Goal: Information Seeking & Learning: Learn about a topic

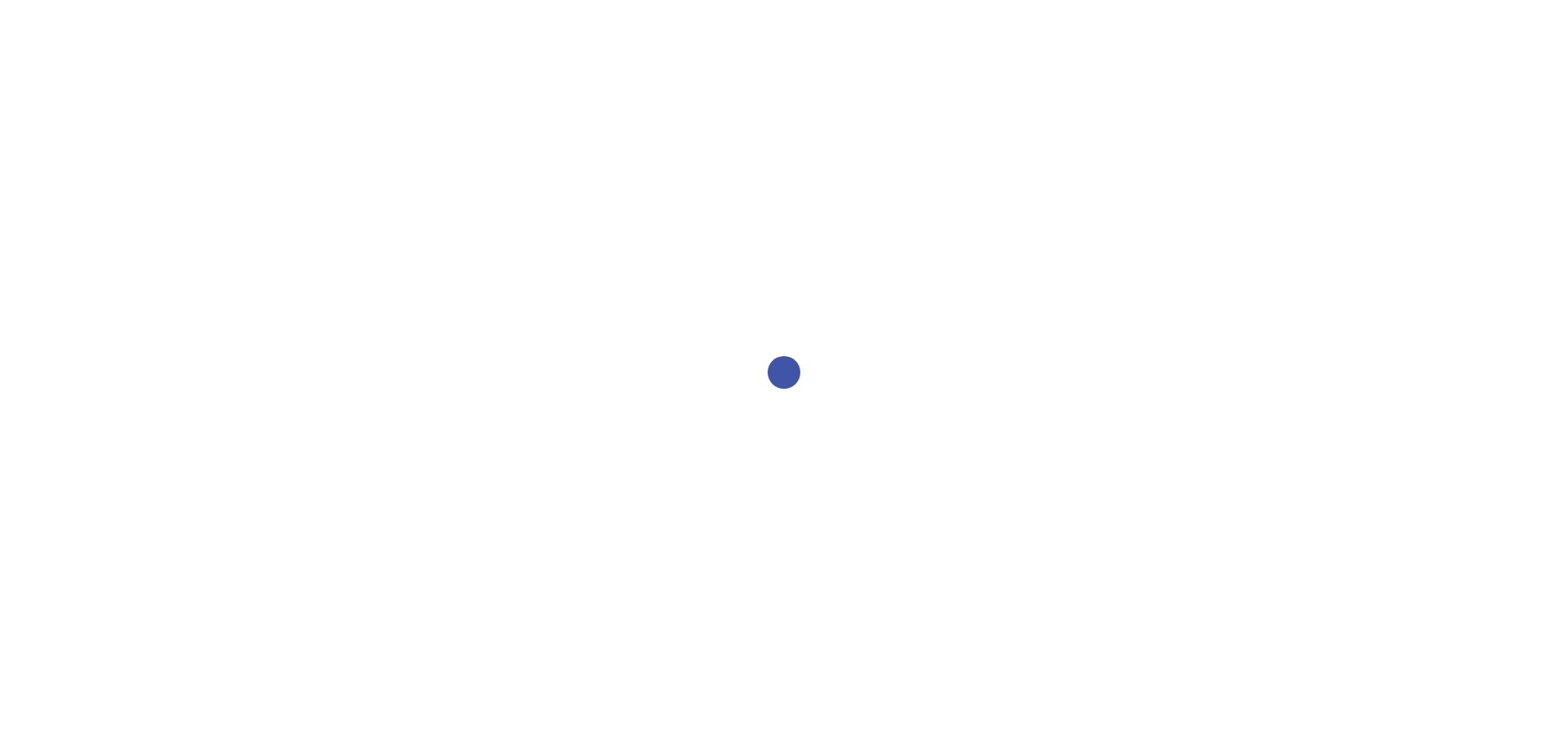
select select "2bed604d-1099-4043-b1bc-2365e8740244"
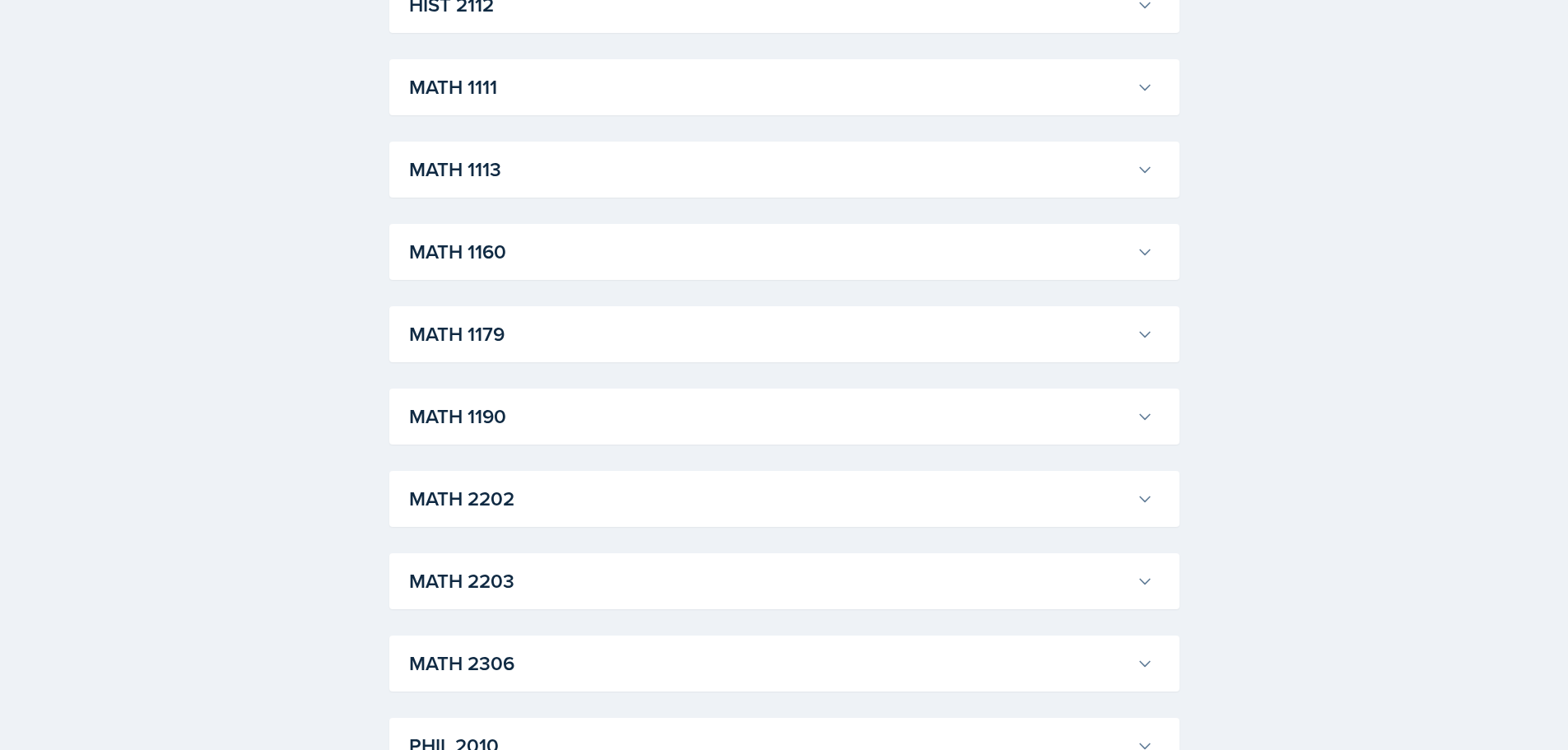
scroll to position [1399, 0]
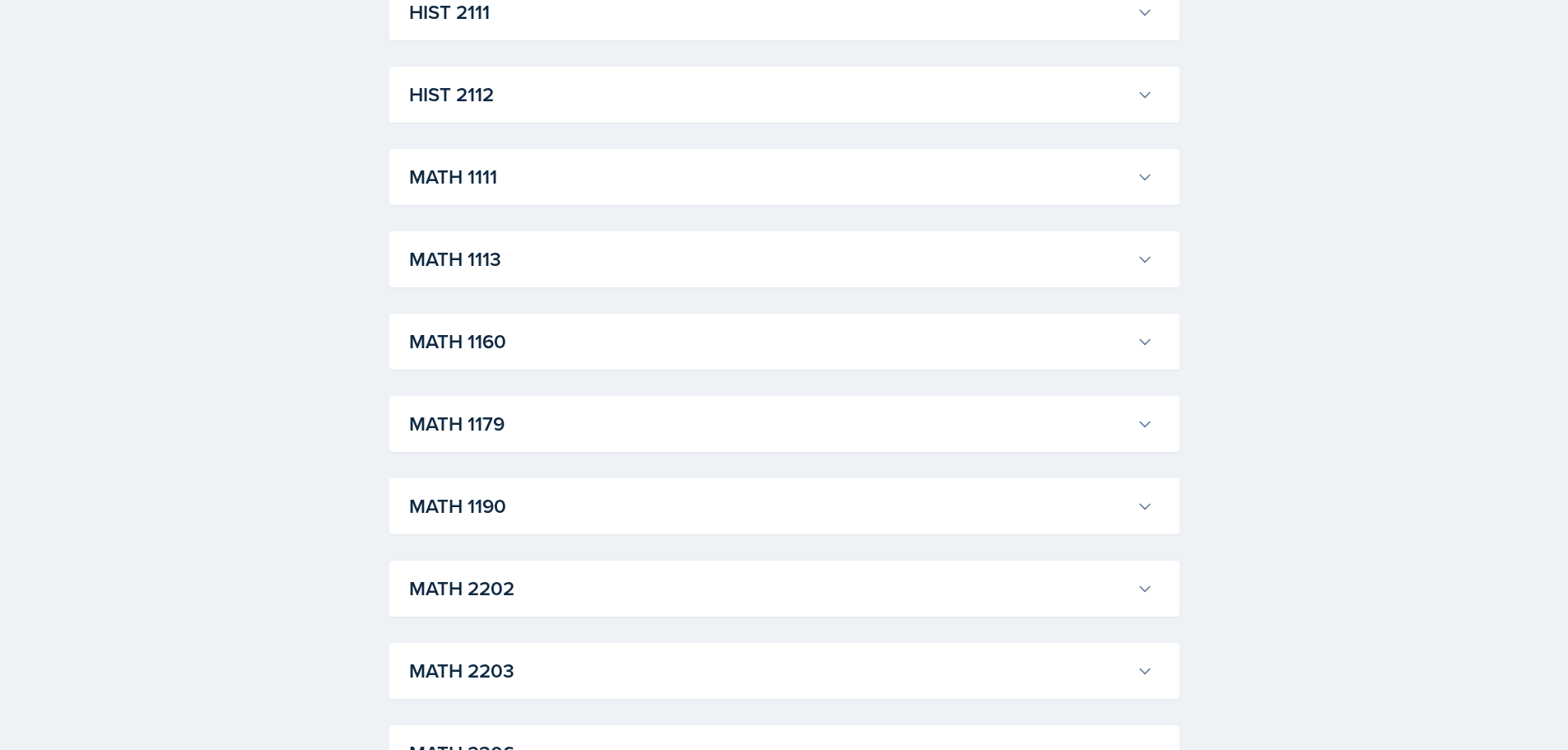
click at [542, 497] on h3 "MATH 1190" at bounding box center [769, 506] width 721 height 30
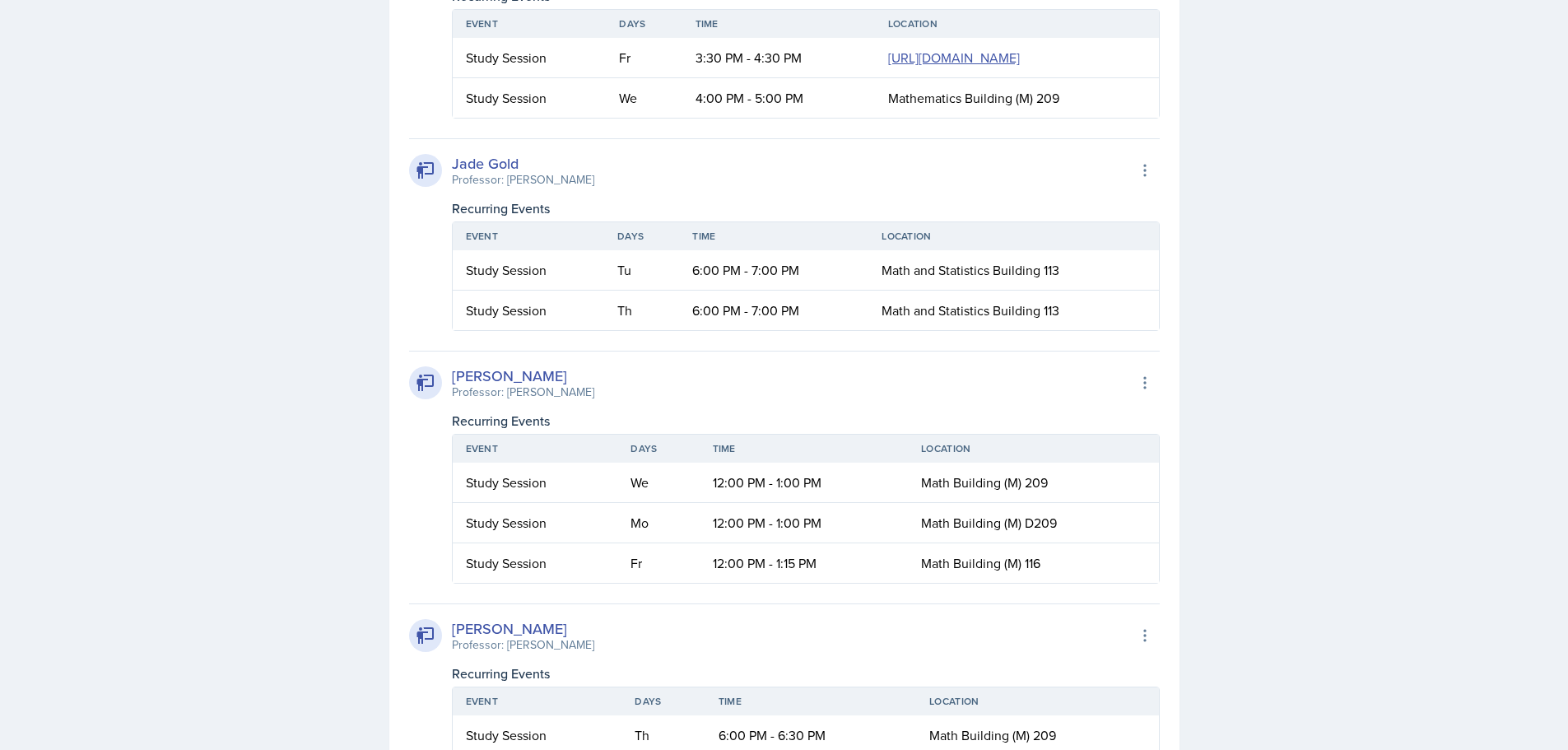
scroll to position [2799, 0]
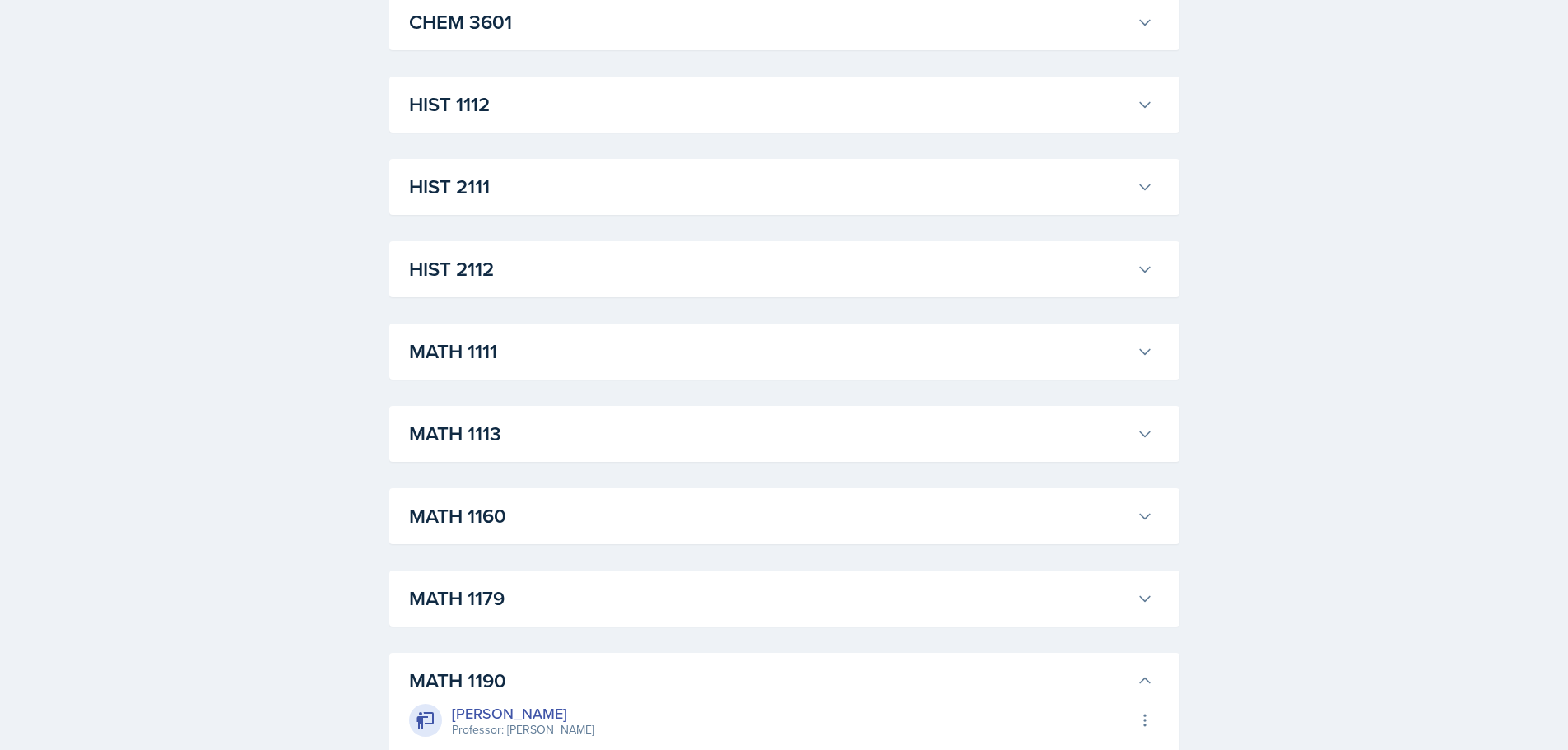
scroll to position [1564, 0]
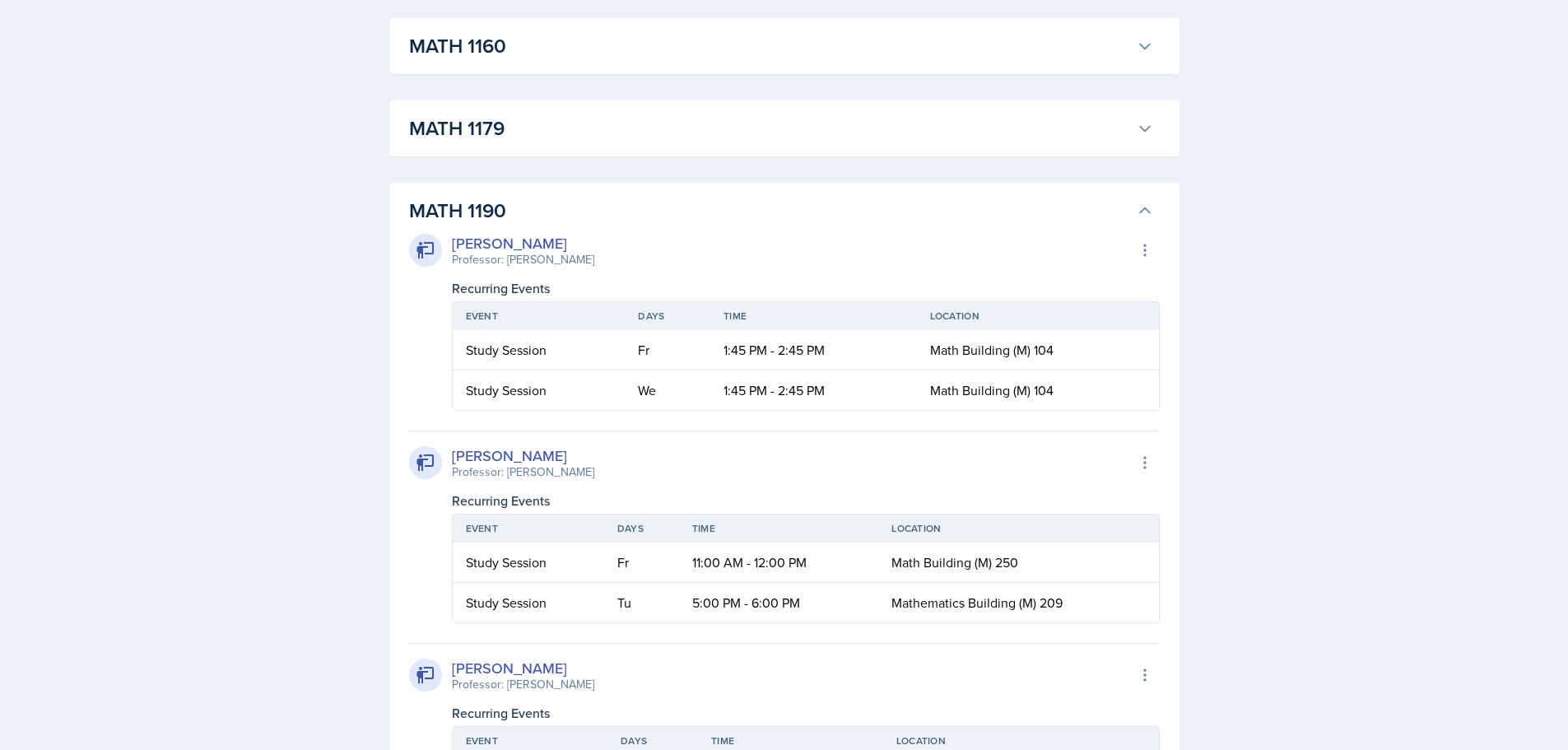
scroll to position [1729, 0]
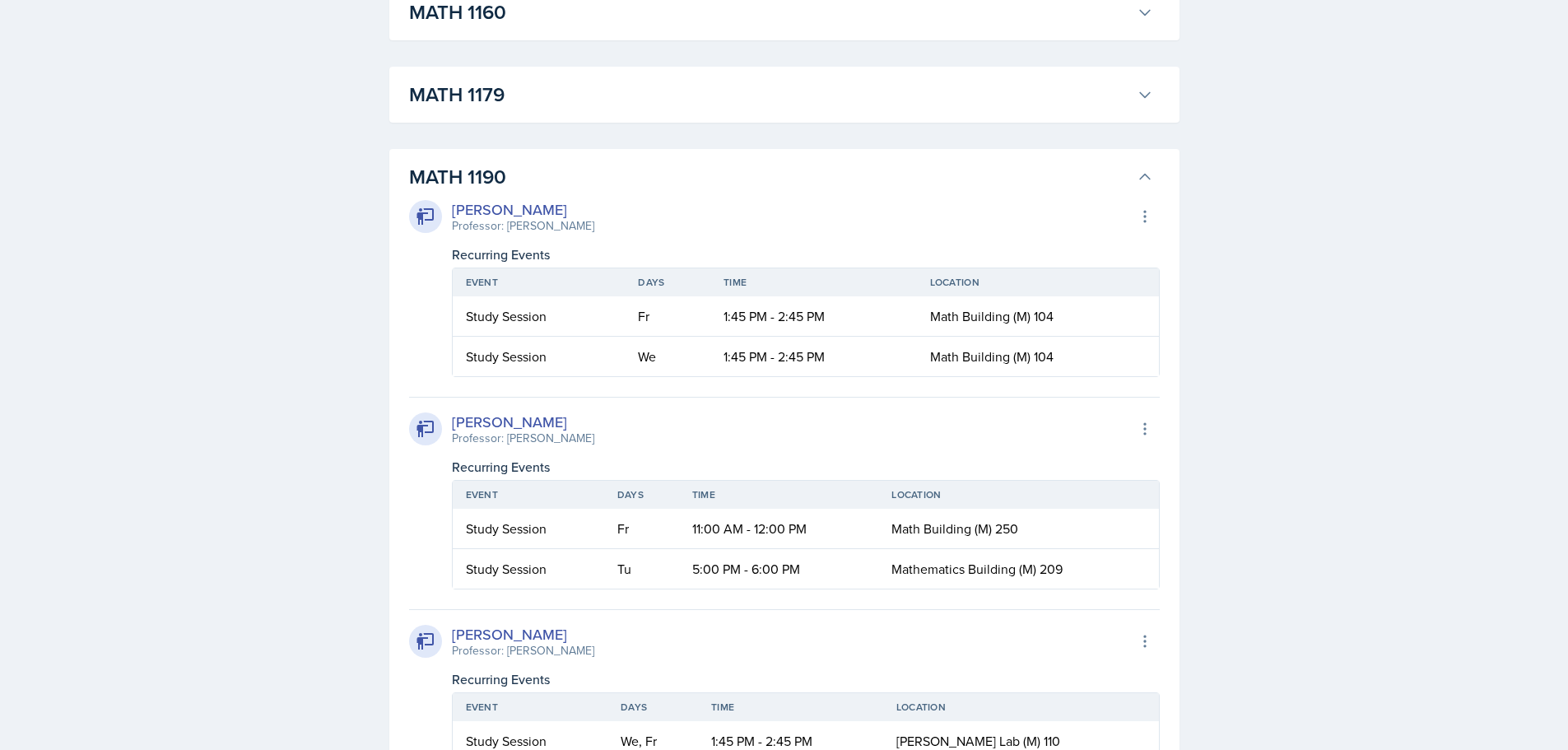
drag, startPoint x: 604, startPoint y: 437, endPoint x: 448, endPoint y: 416, distance: 157.4
click at [448, 416] on div "[PERSON_NAME] Professor: [PERSON_NAME] Export to Google Calendar" at bounding box center [784, 429] width 751 height 36
click at [690, 466] on div "Recurring Events" at bounding box center [805, 466] width 708 height 19
drag, startPoint x: 616, startPoint y: 443, endPoint x: 446, endPoint y: 420, distance: 171.5
click at [446, 420] on div "[PERSON_NAME] Professor: [PERSON_NAME] Export to Google Calendar" at bounding box center [784, 429] width 751 height 36
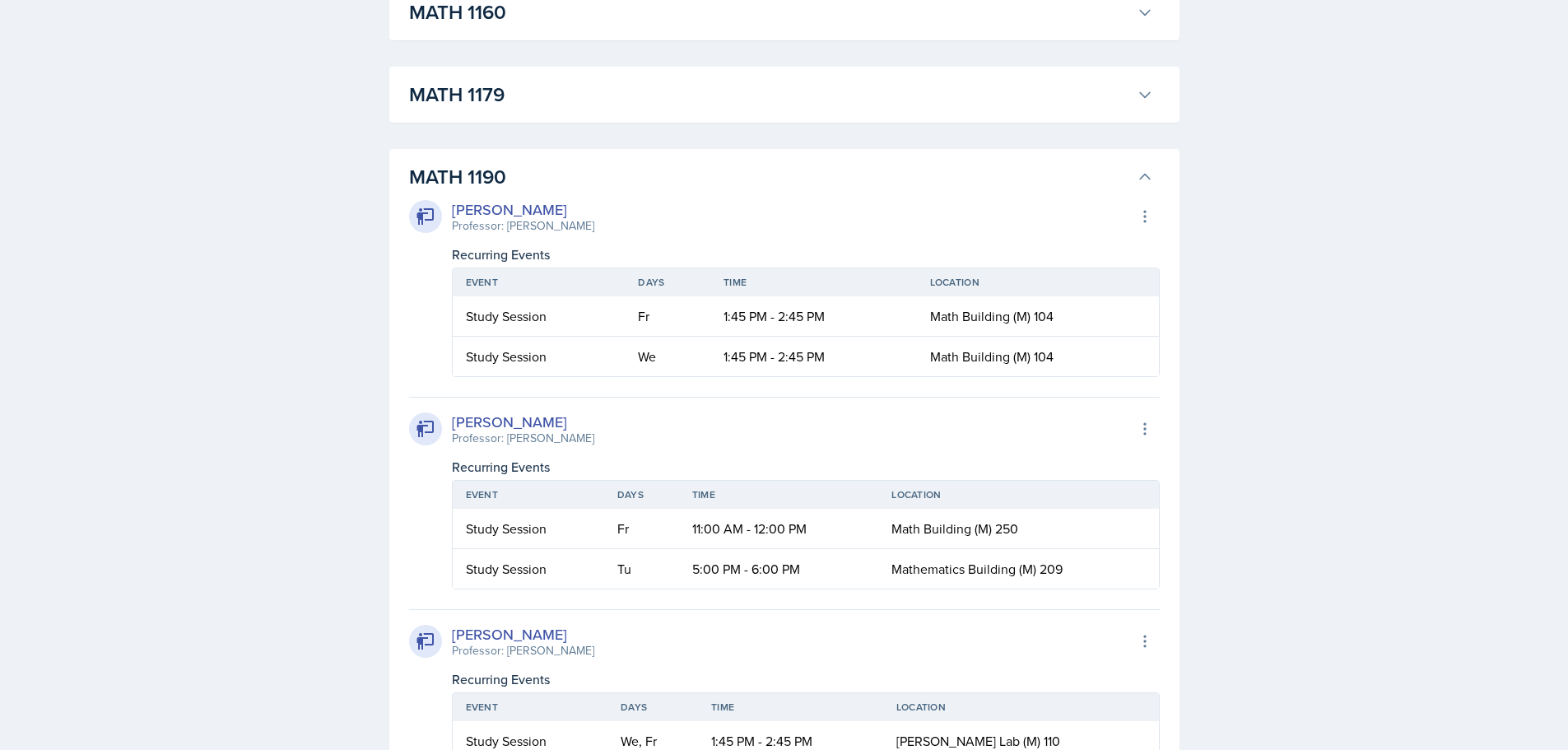
click at [646, 445] on div "[PERSON_NAME] Professor: [PERSON_NAME] Export to Google Calendar" at bounding box center [784, 429] width 751 height 36
drag, startPoint x: 603, startPoint y: 438, endPoint x: 449, endPoint y: 417, distance: 155.4
click at [449, 417] on div "[PERSON_NAME] Professor: [PERSON_NAME] Export to Google Calendar" at bounding box center [784, 429] width 751 height 36
click at [619, 437] on div "[PERSON_NAME] Professor: [PERSON_NAME] Export to Google Calendar" at bounding box center [784, 429] width 751 height 36
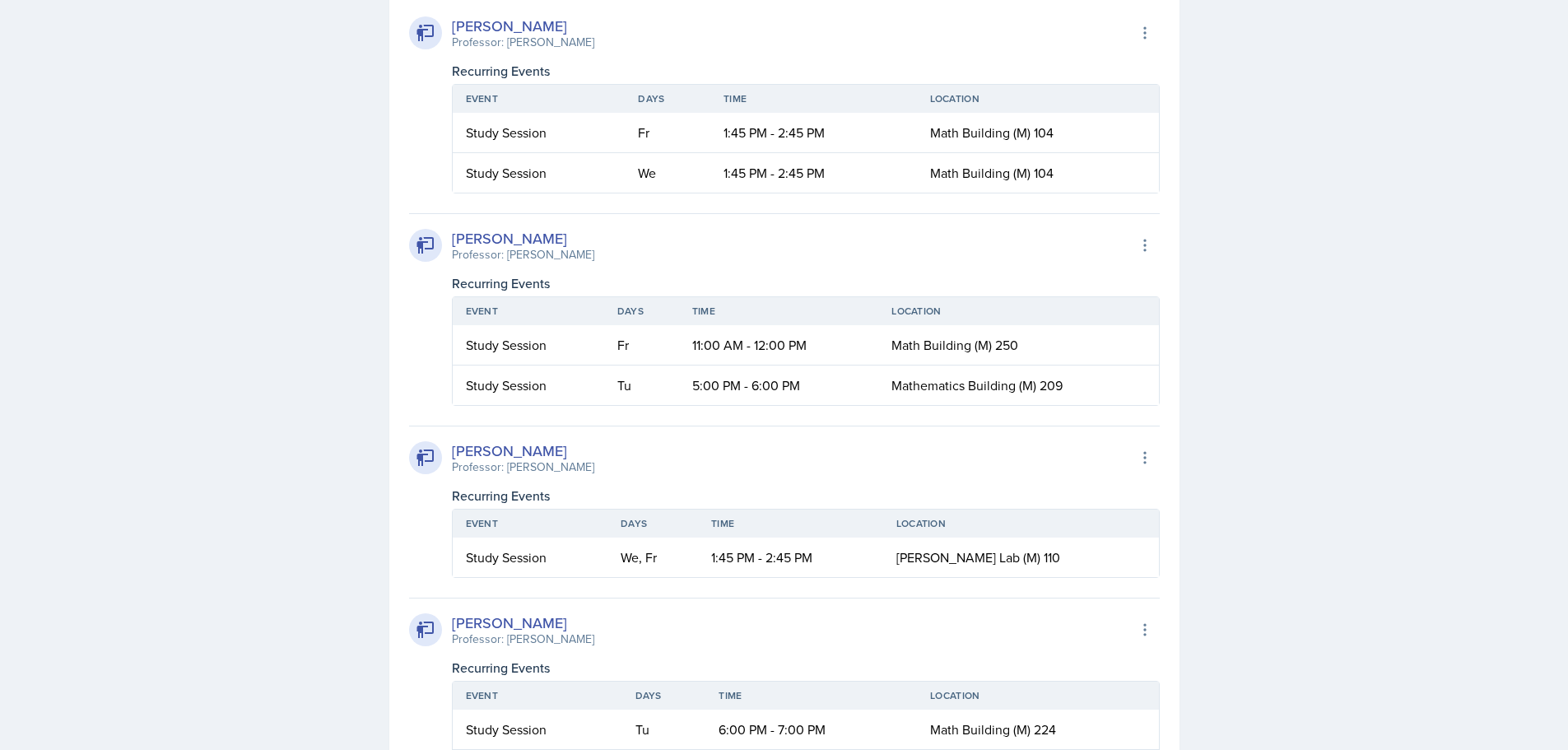
scroll to position [2058, 0]
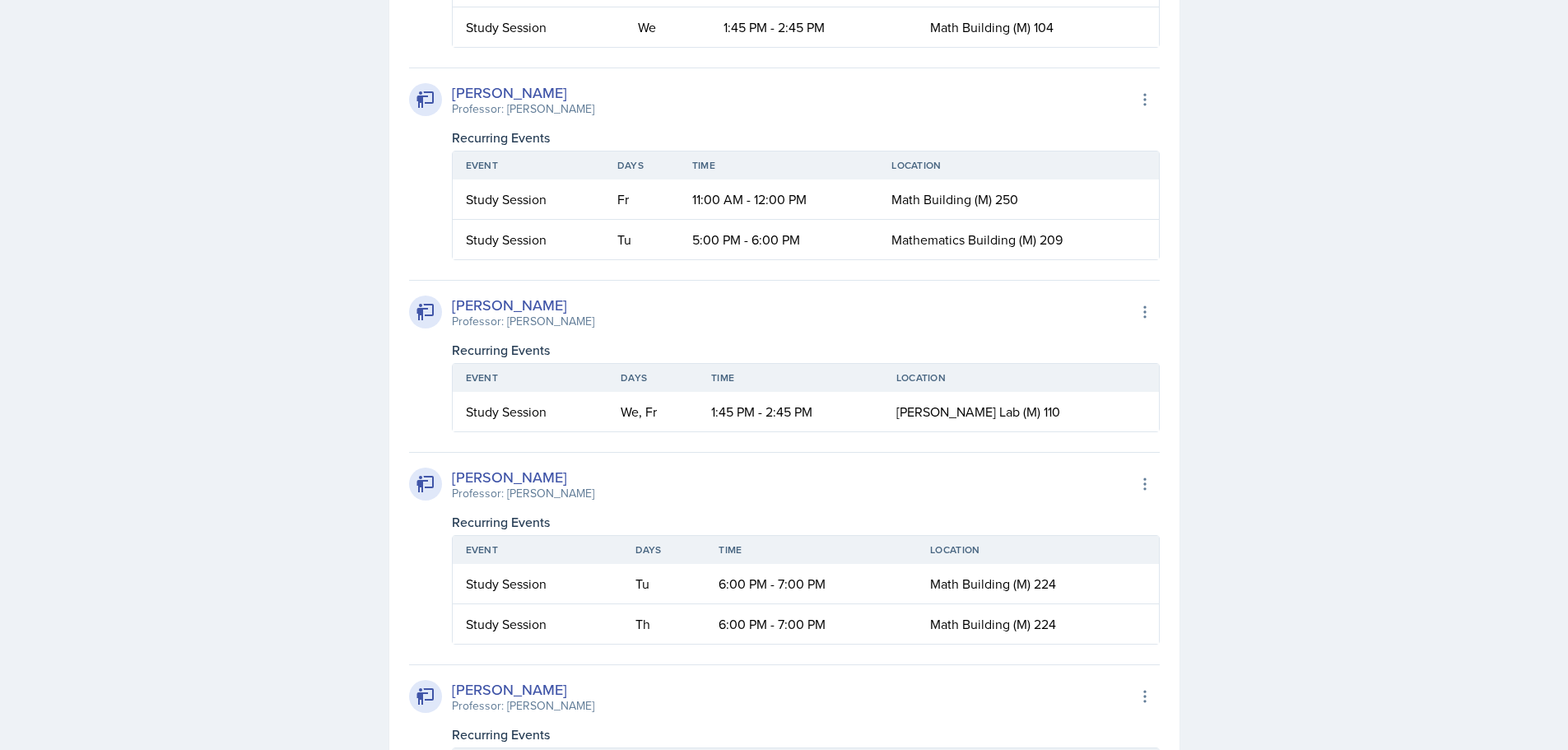
drag, startPoint x: 598, startPoint y: 494, endPoint x: 453, endPoint y: 475, distance: 146.2
click at [453, 475] on div "[PERSON_NAME] Professor: [PERSON_NAME]" at bounding box center [523, 483] width 143 height 36
click at [453, 475] on div "[PERSON_NAME]" at bounding box center [523, 477] width 143 height 22
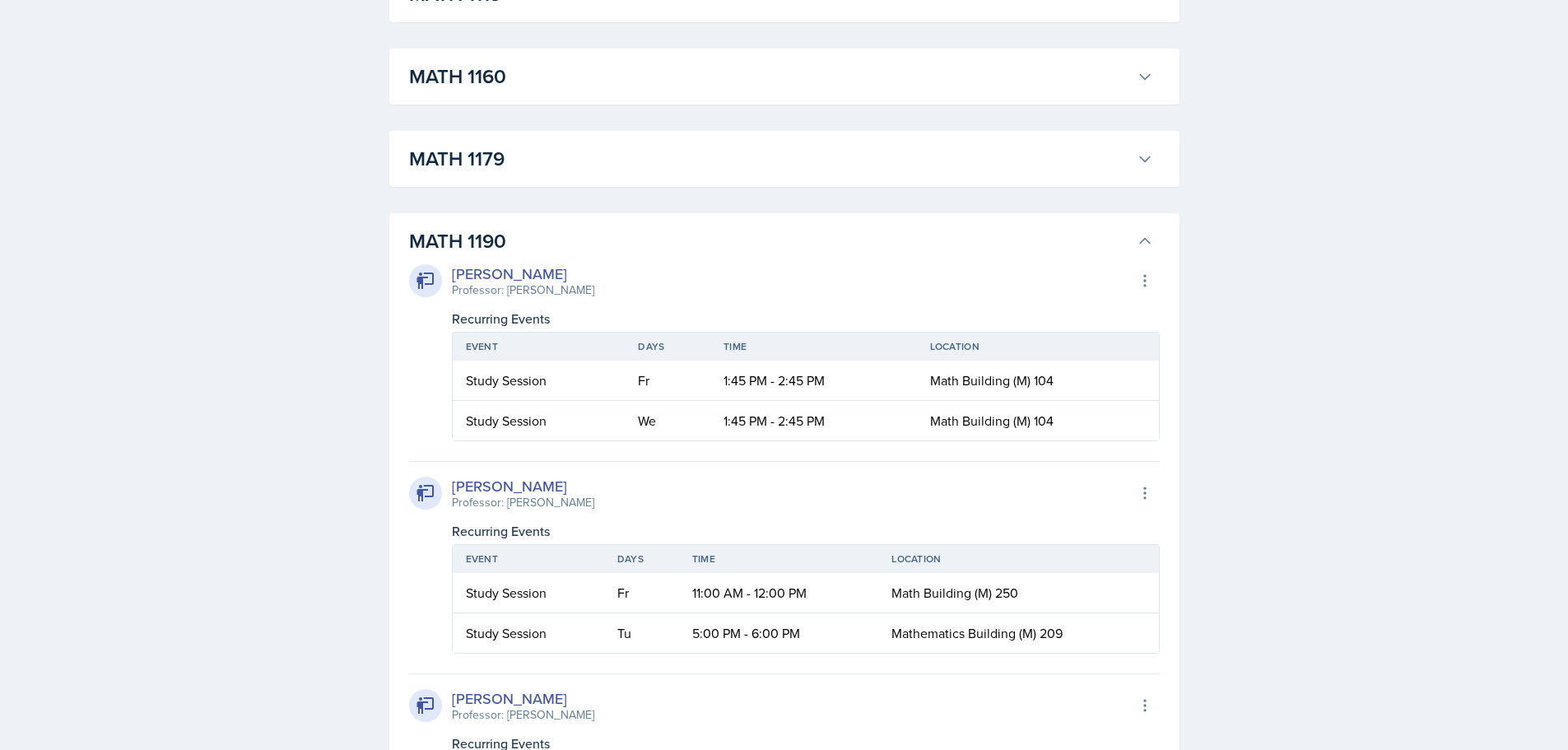
scroll to position [1646, 0]
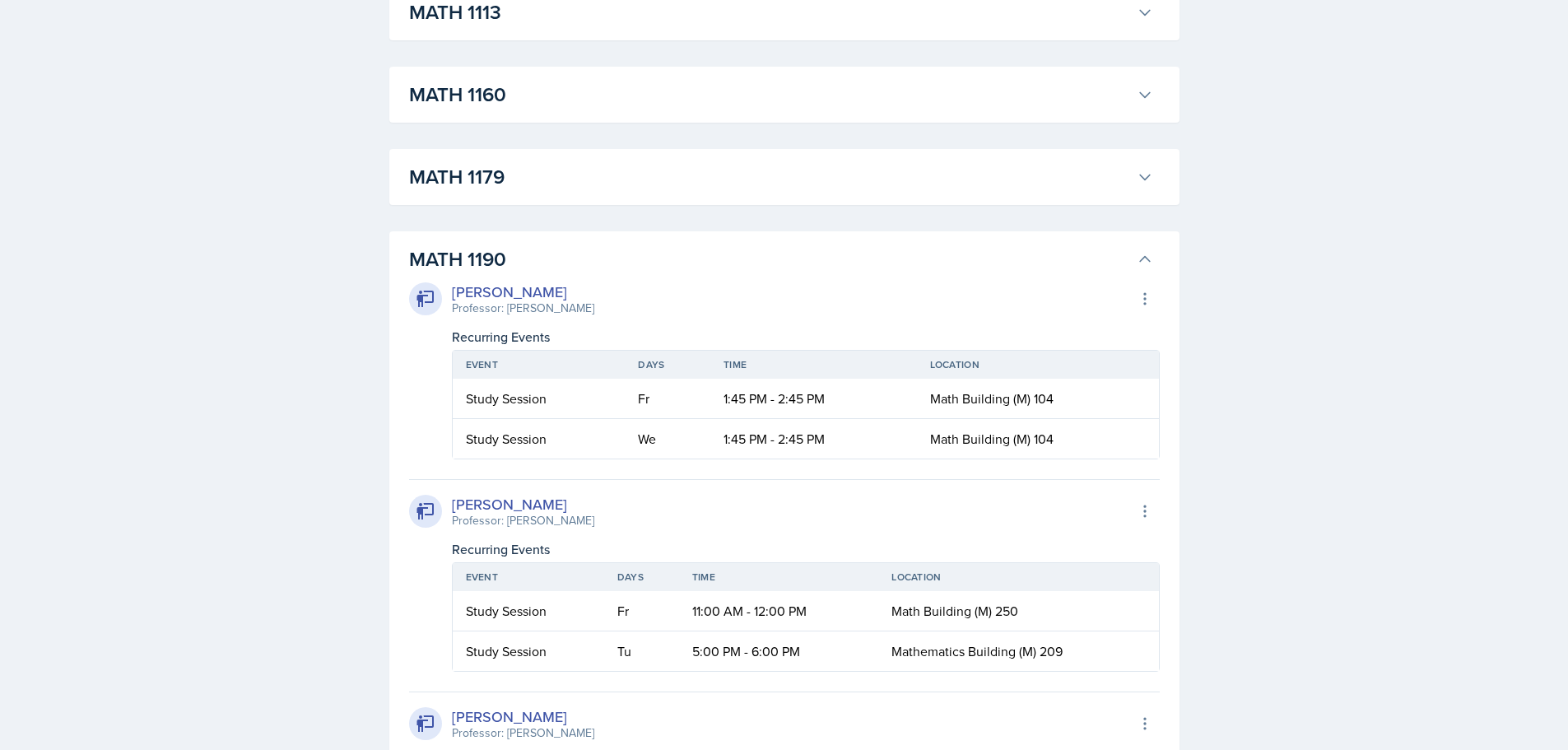
drag, startPoint x: 613, startPoint y: 523, endPoint x: 450, endPoint y: 501, distance: 164.5
click at [450, 501] on div "[PERSON_NAME] Professor: [PERSON_NAME] Export to Google Calendar" at bounding box center [784, 511] width 751 height 36
click at [648, 513] on div "[PERSON_NAME] Professor: [PERSON_NAME] Export to Google Calendar" at bounding box center [784, 511] width 751 height 36
drag, startPoint x: 622, startPoint y: 522, endPoint x: 443, endPoint y: 509, distance: 179.5
click at [443, 509] on div "[PERSON_NAME] Professor: [PERSON_NAME] Export to Google Calendar" at bounding box center [784, 511] width 751 height 36
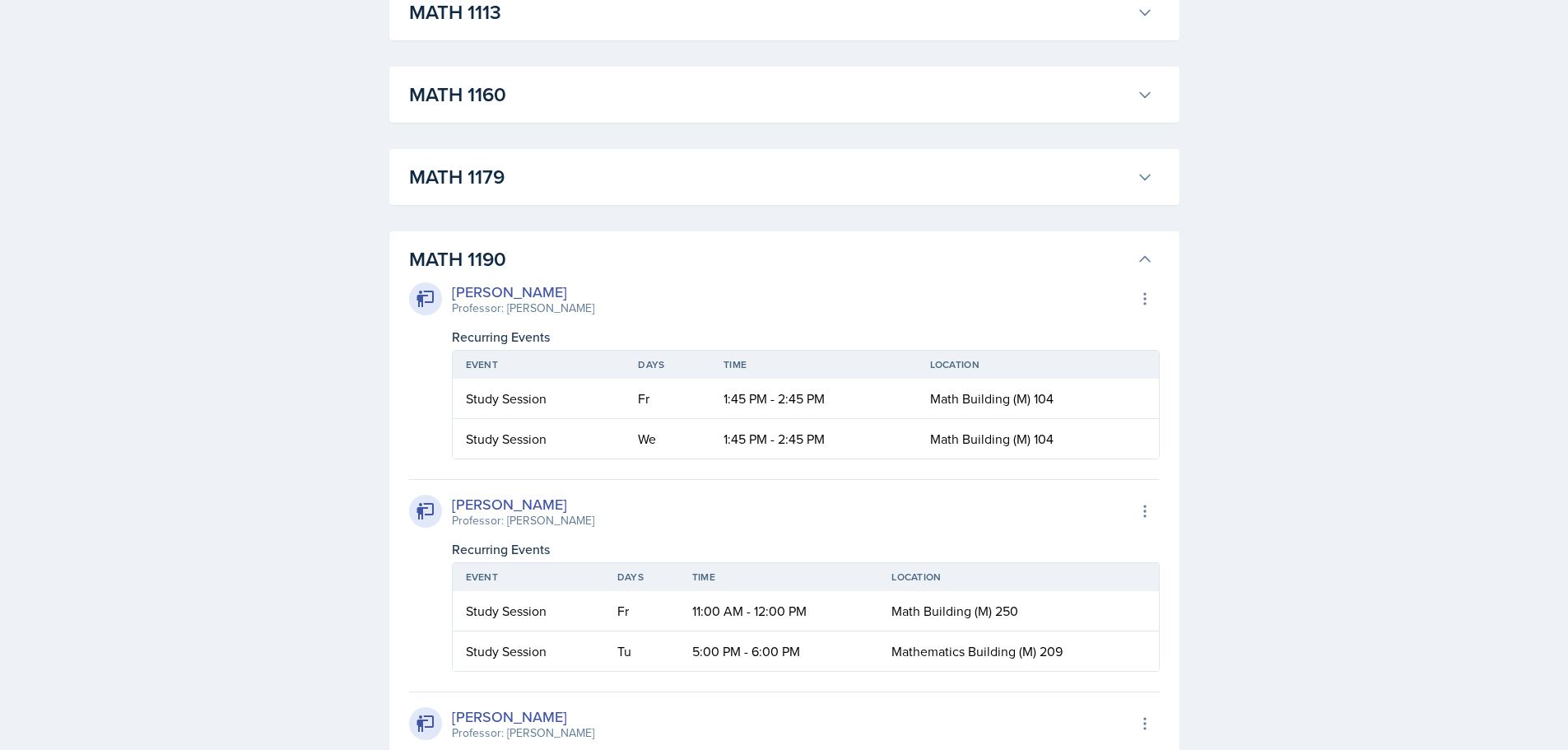
click at [447, 506] on div "[PERSON_NAME] Professor: [PERSON_NAME]" at bounding box center [502, 511] width 185 height 36
drag, startPoint x: 447, startPoint y: 506, endPoint x: 604, endPoint y: 524, distance: 158.0
click at [604, 524] on div "[PERSON_NAME] Professor: [PERSON_NAME] Export to Google Calendar" at bounding box center [784, 511] width 751 height 36
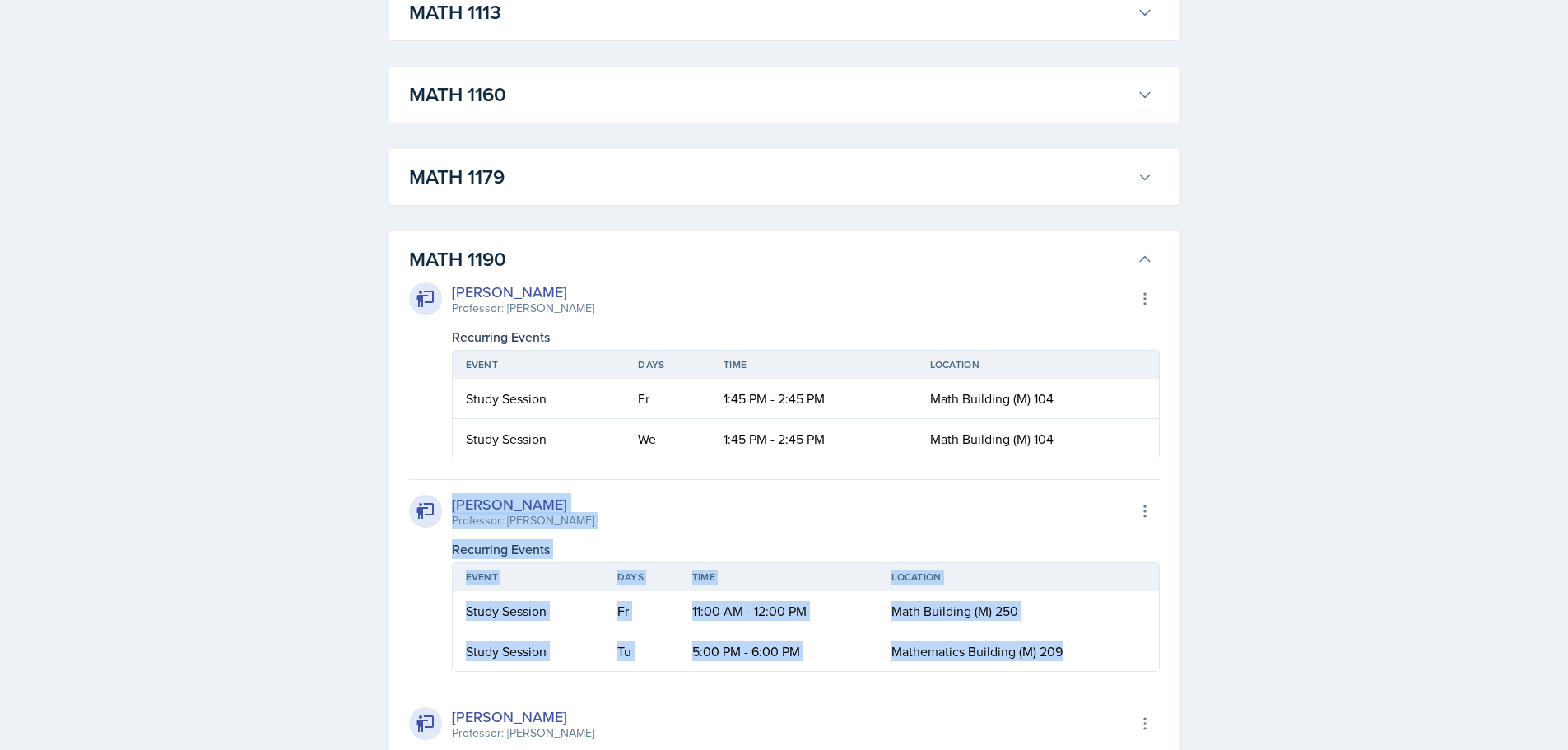
drag, startPoint x: 1072, startPoint y: 653, endPoint x: 450, endPoint y: 512, distance: 637.8
click at [450, 512] on div "[PERSON_NAME] Professor: [PERSON_NAME] Export to Google Calendar Recurring Even…" at bounding box center [784, 575] width 751 height 193
click at [450, 512] on div "[PERSON_NAME] Professor: [PERSON_NAME]" at bounding box center [502, 511] width 185 height 36
drag, startPoint x: 450, startPoint y: 506, endPoint x: 1093, endPoint y: 642, distance: 657.2
click at [1093, 642] on div "[PERSON_NAME] Professor: [PERSON_NAME] Export to Google Calendar Recurring Even…" at bounding box center [784, 575] width 751 height 193
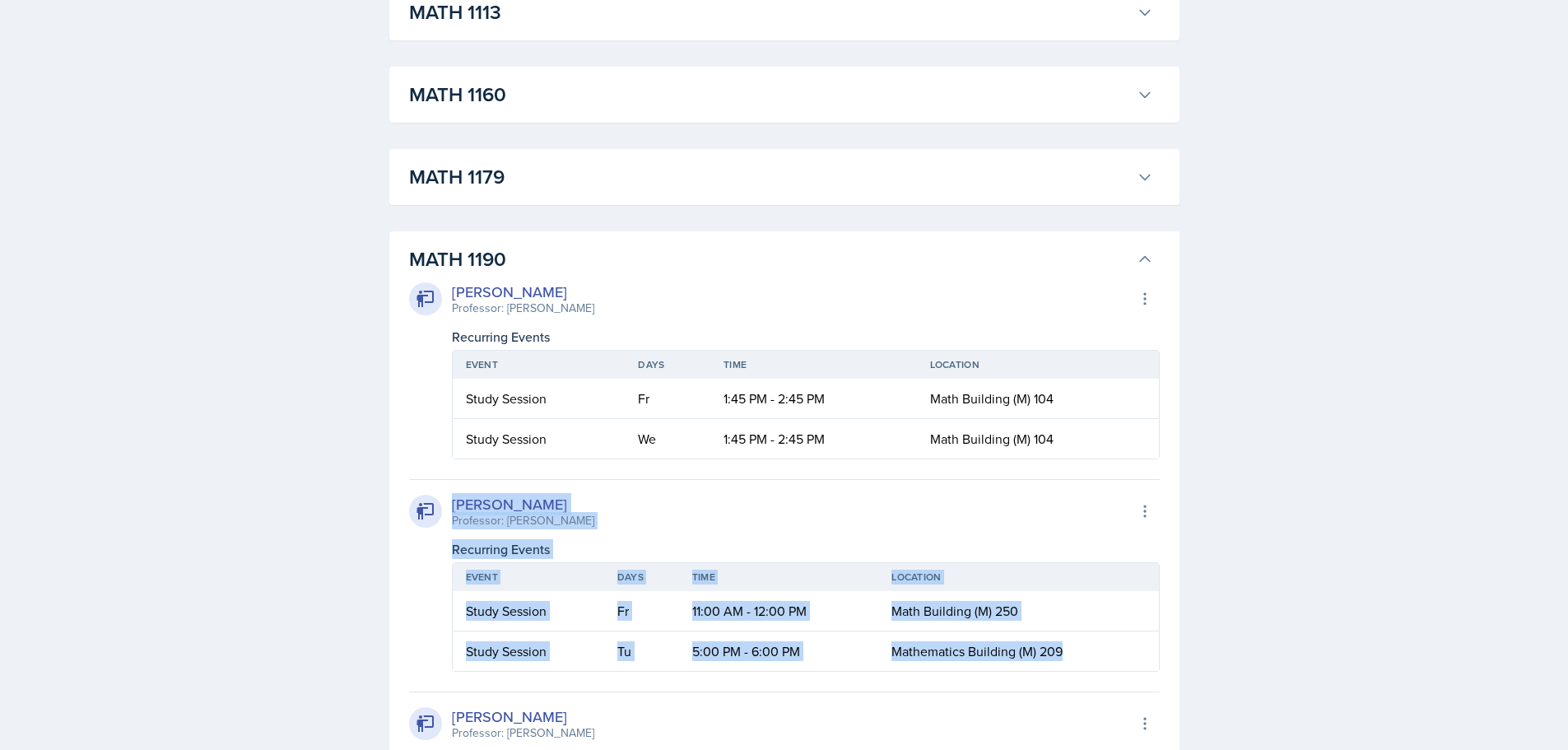
click at [1093, 642] on td "Mathematics Building (M) 209" at bounding box center [1018, 651] width 280 height 40
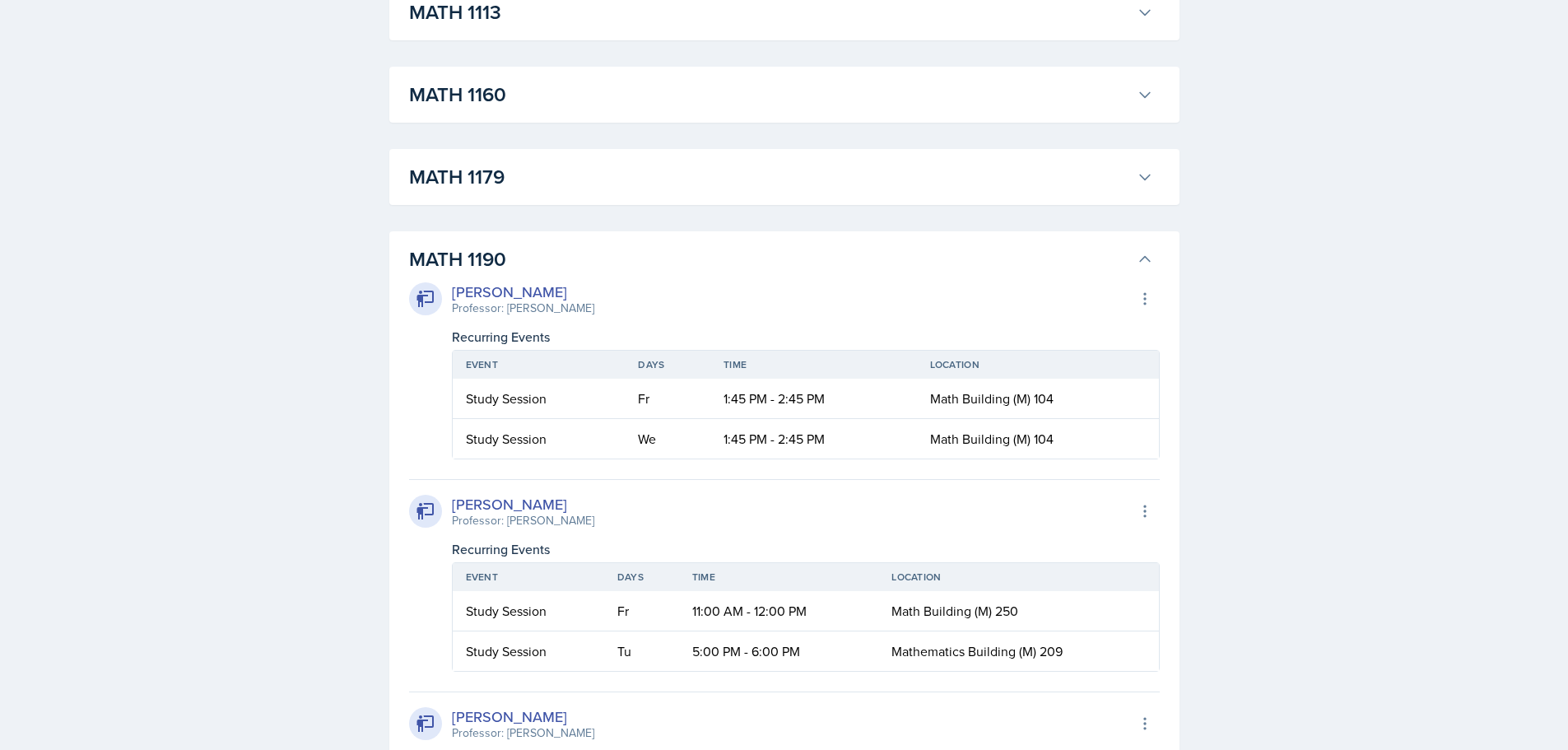
click at [728, 576] on th "Time" at bounding box center [778, 577] width 199 height 28
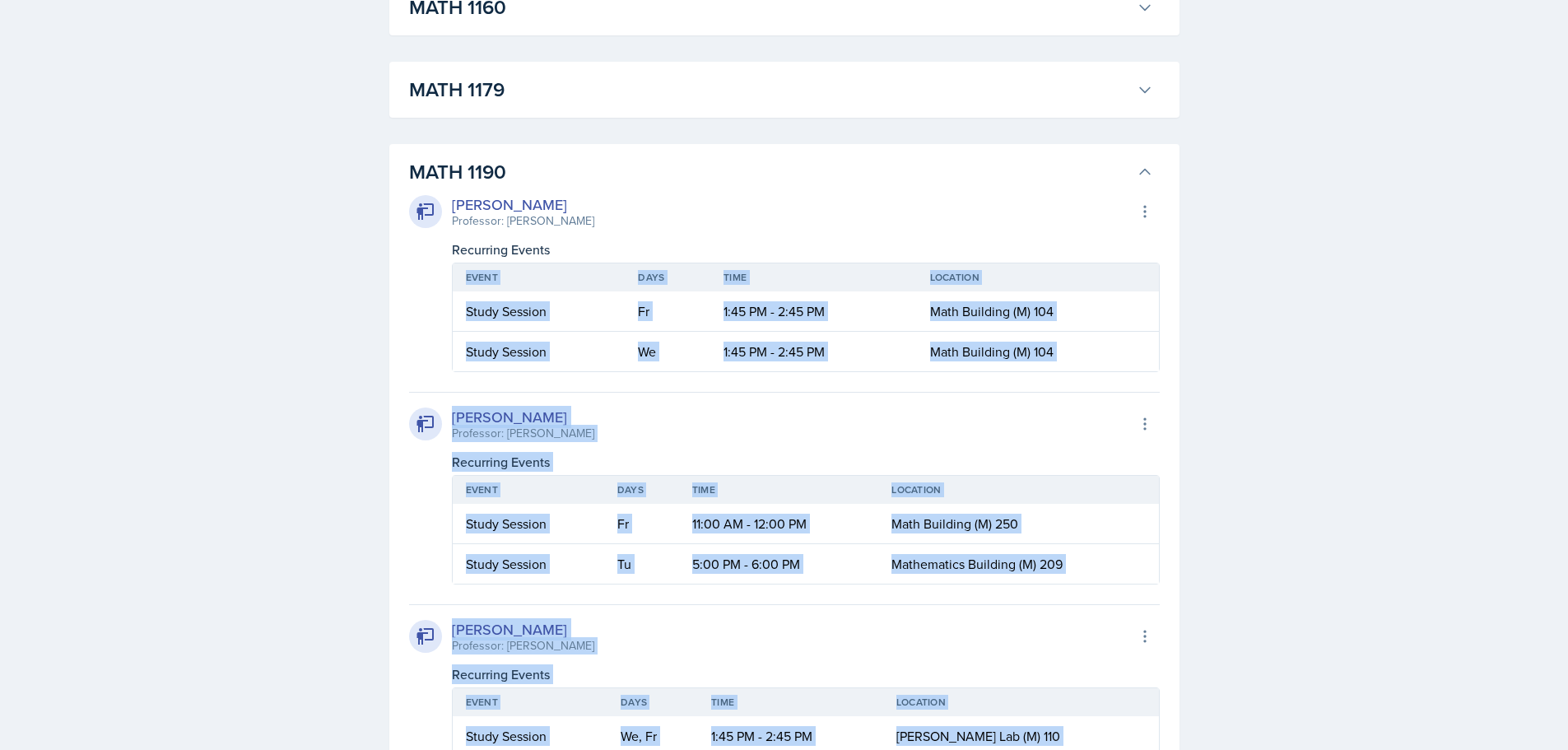
scroll to position [1729, 0]
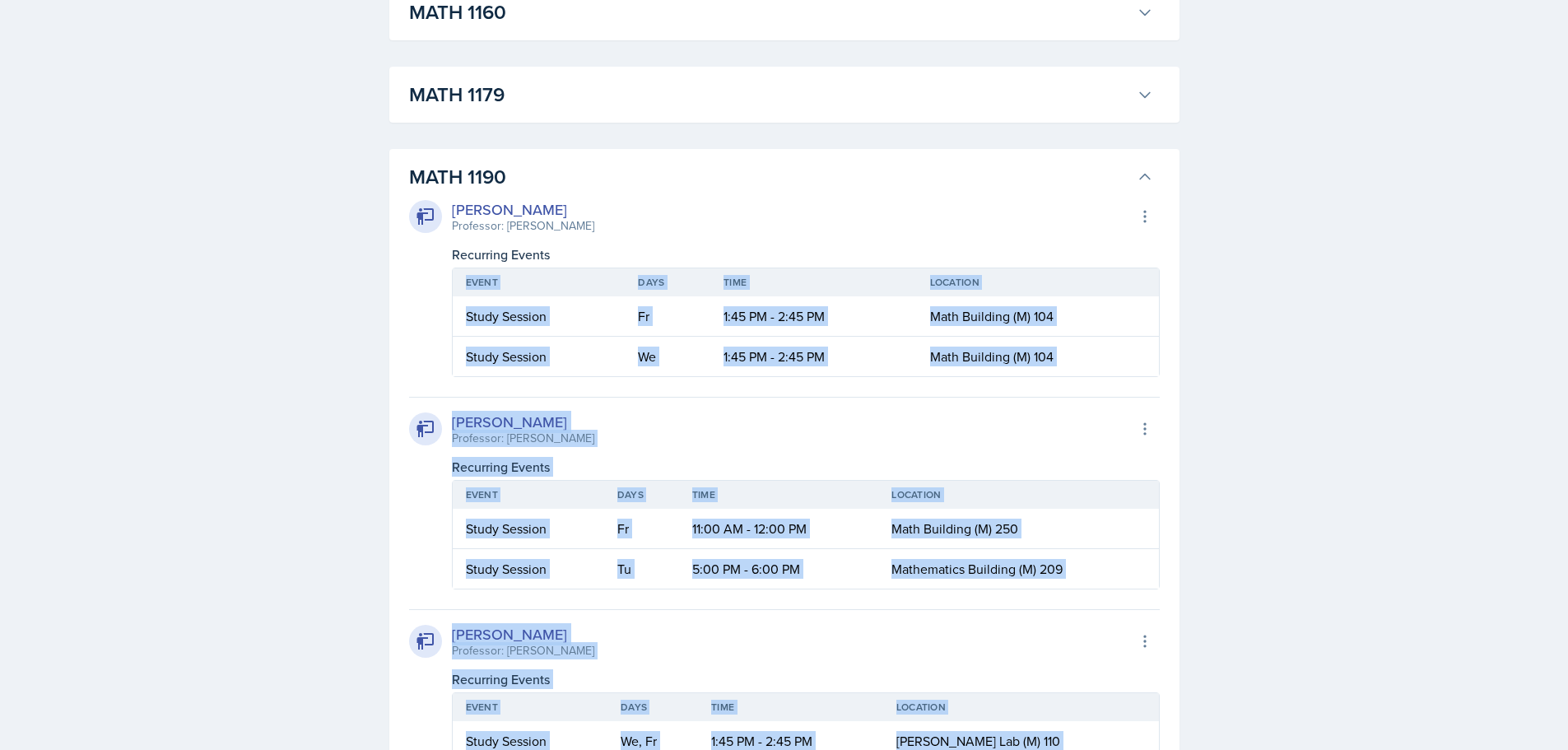
drag, startPoint x: 1056, startPoint y: 461, endPoint x: 328, endPoint y: 338, distance: 738.3
